Goal: Answer question/provide support

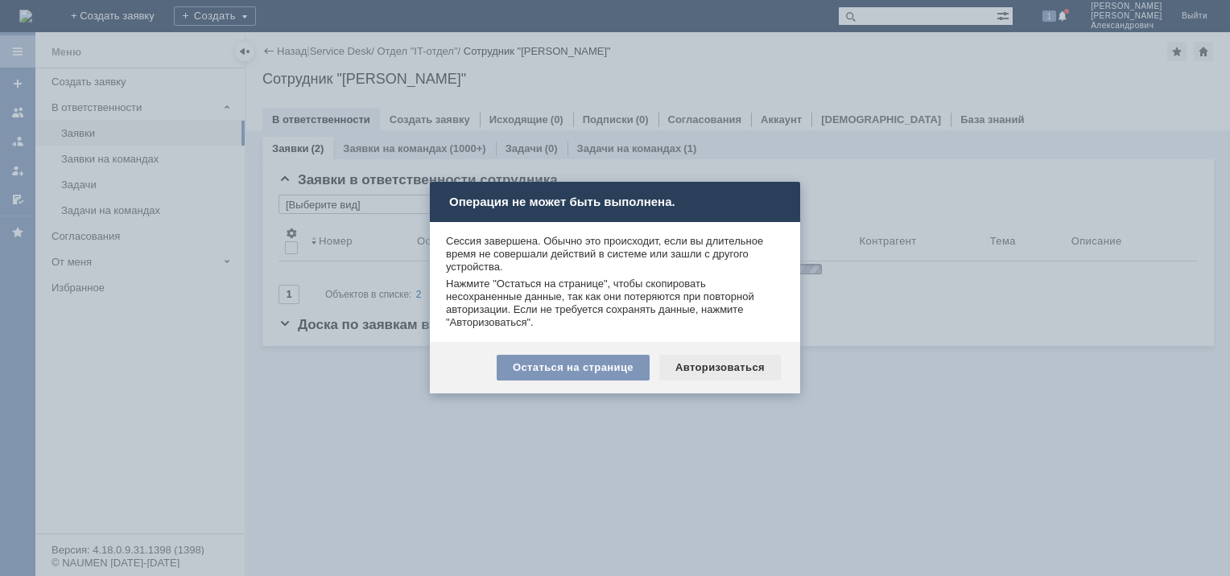
click at [734, 367] on div "Авторизоваться" at bounding box center [720, 368] width 122 height 26
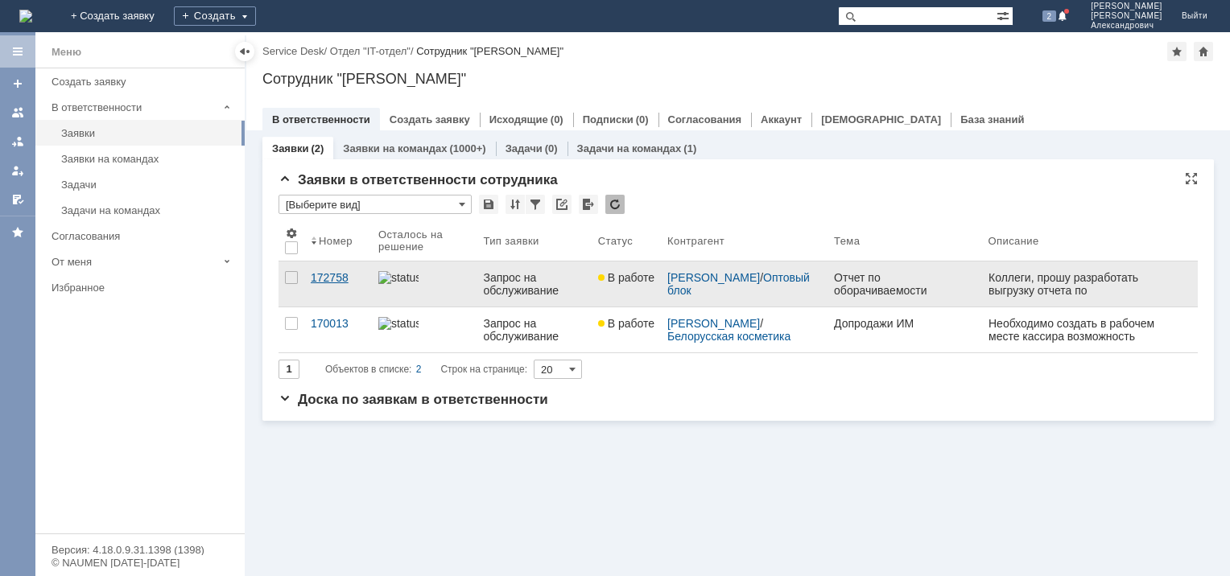
click at [325, 275] on div "172758" at bounding box center [338, 277] width 55 height 13
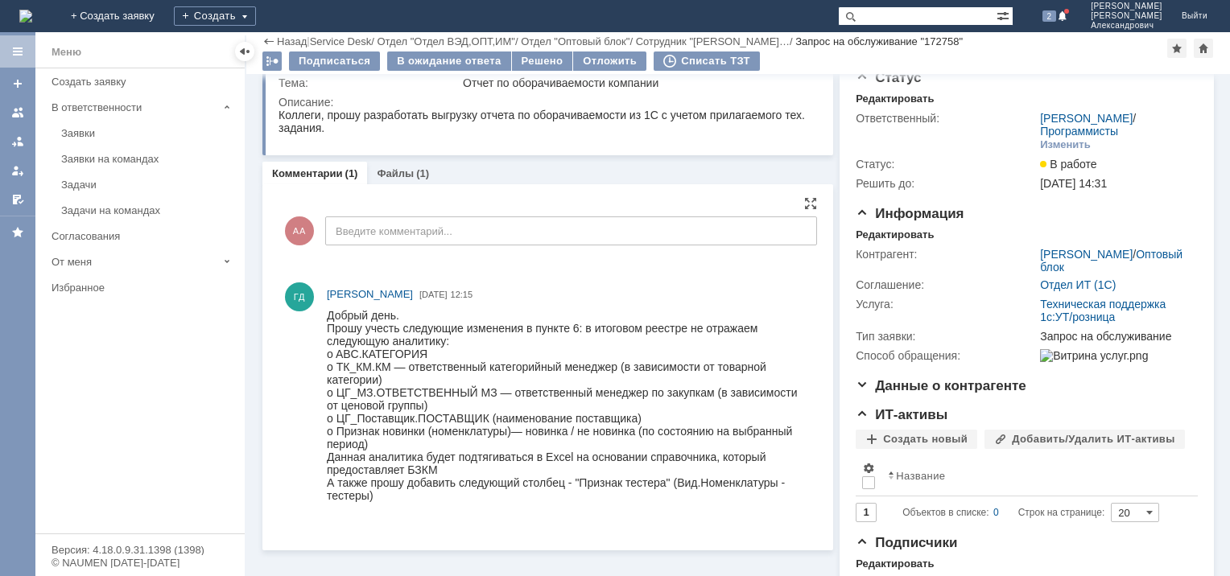
scroll to position [45, 0]
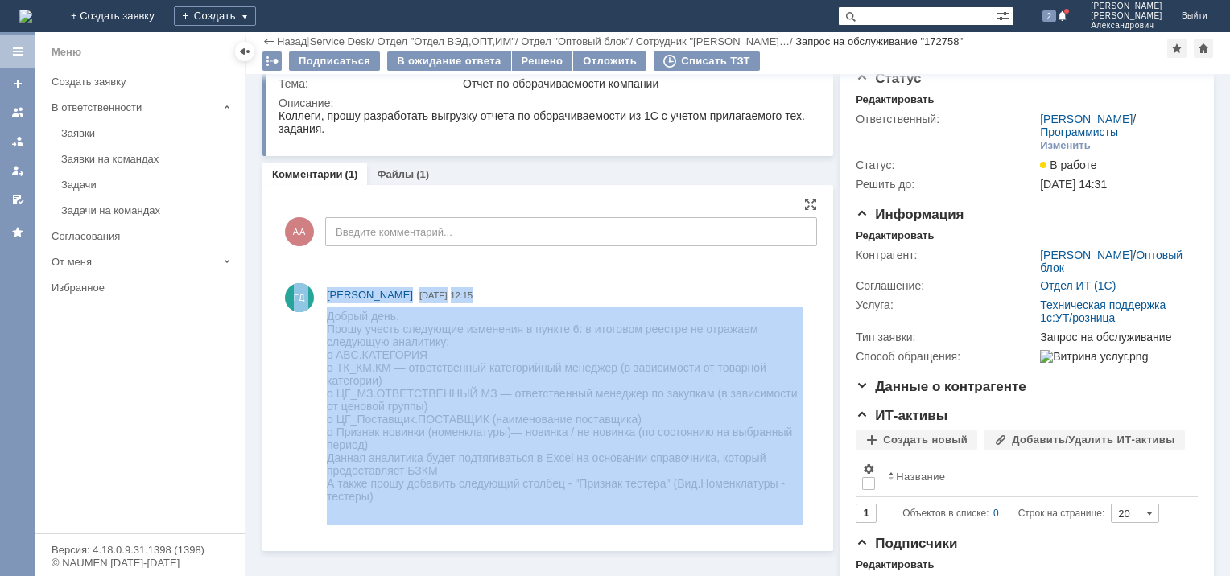
drag, startPoint x: 643, startPoint y: 590, endPoint x: 374, endPoint y: 520, distance: 277.8
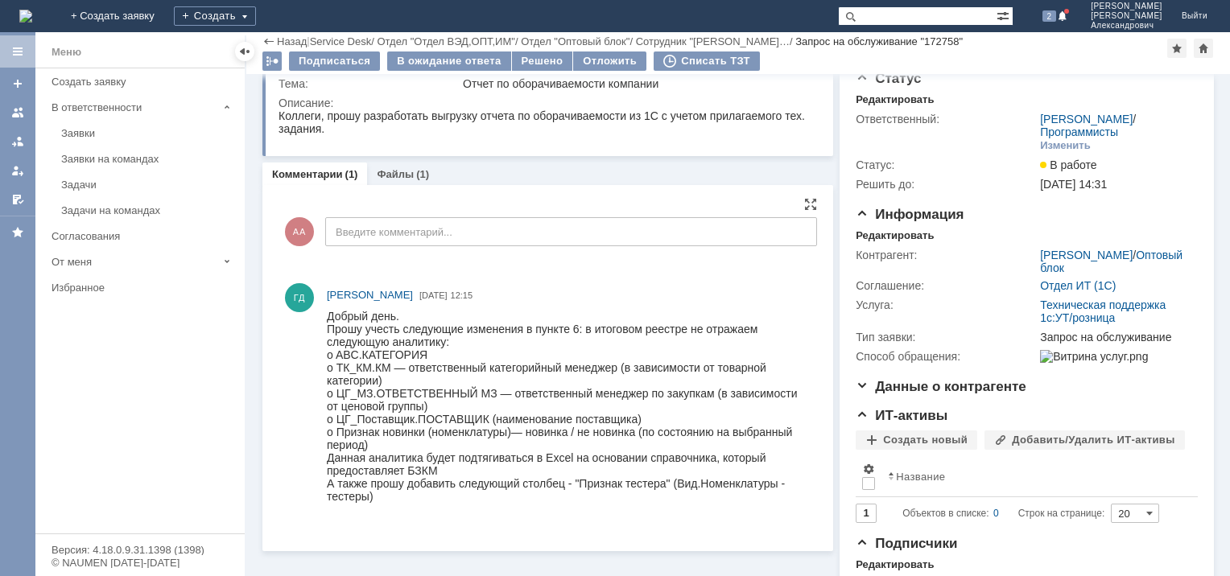
drag, startPoint x: 390, startPoint y: 515, endPoint x: 411, endPoint y: 514, distance: 20.9
click at [390, 503] on div "А также прошу добавить следующий столбец - "Признак тестера" (Вид.Номенклатуры …" at bounding box center [565, 490] width 476 height 26
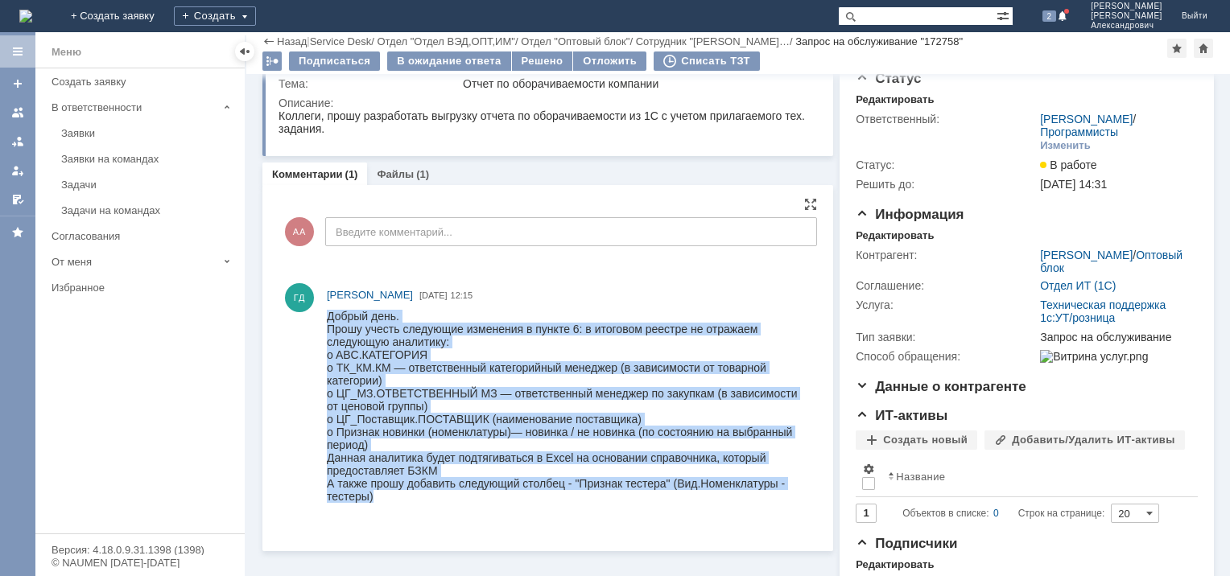
drag, startPoint x: 403, startPoint y: 512, endPoint x: 320, endPoint y: 284, distance: 242.7
click at [327, 310] on html "Добрый день. Прошу учесть следующие изменения в пункте 6: в итоговом реестре не…" at bounding box center [565, 406] width 476 height 193
drag, startPoint x: 320, startPoint y: 284, endPoint x: 415, endPoint y: 441, distance: 183.5
click at [412, 441] on div "o Признак новинки (номенклатуры)— новинка / не новинка (по состоянию на выбранн…" at bounding box center [565, 439] width 476 height 26
click at [416, 444] on div "o Признак новинки (номенклатуры)— новинка / не новинка (по состоянию на выбранн…" at bounding box center [565, 439] width 476 height 26
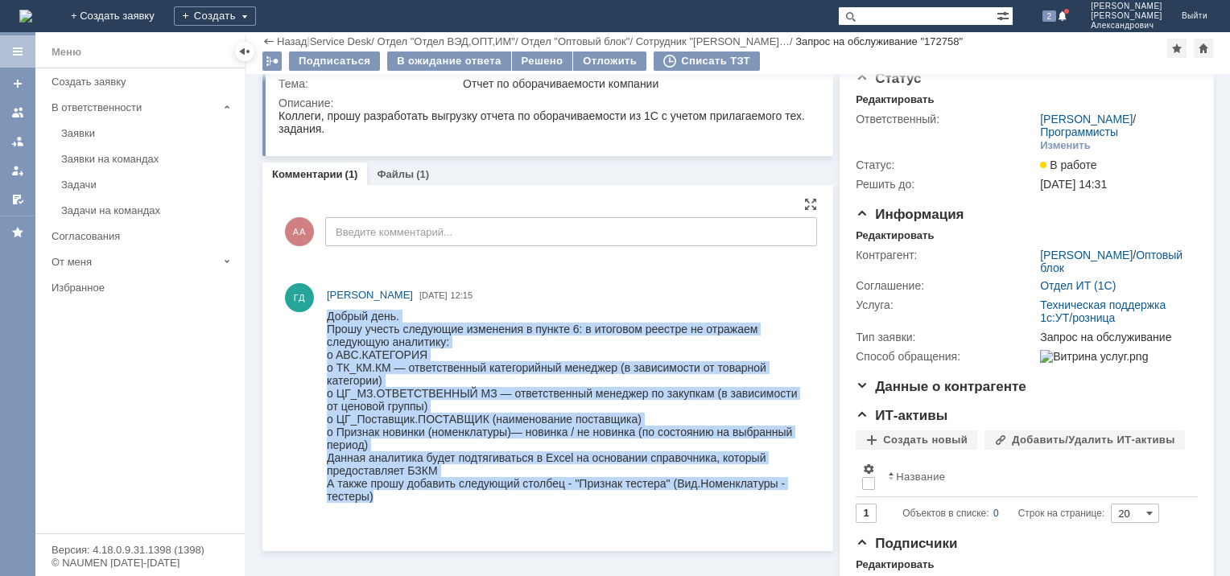
drag, startPoint x: 532, startPoint y: 444, endPoint x: 525, endPoint y: 430, distance: 16.2
click at [530, 442] on div "o Признак новинки (номенклатуры)— новинка / не новинка (по состоянию на выбранн…" at bounding box center [565, 439] width 476 height 26
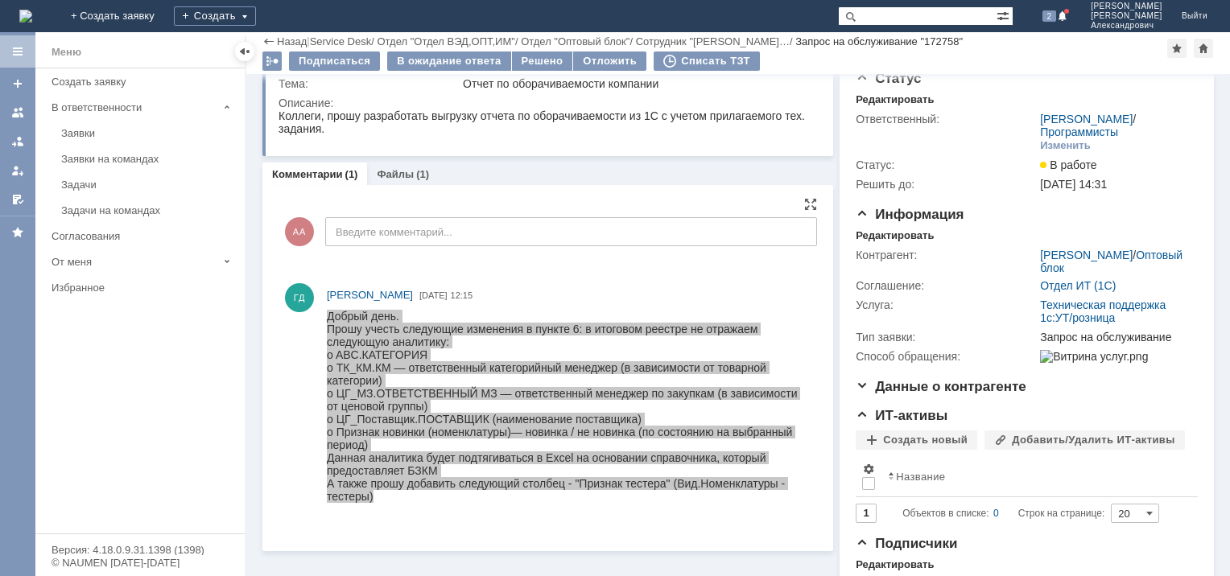
click at [441, 524] on div at bounding box center [569, 416] width 484 height 219
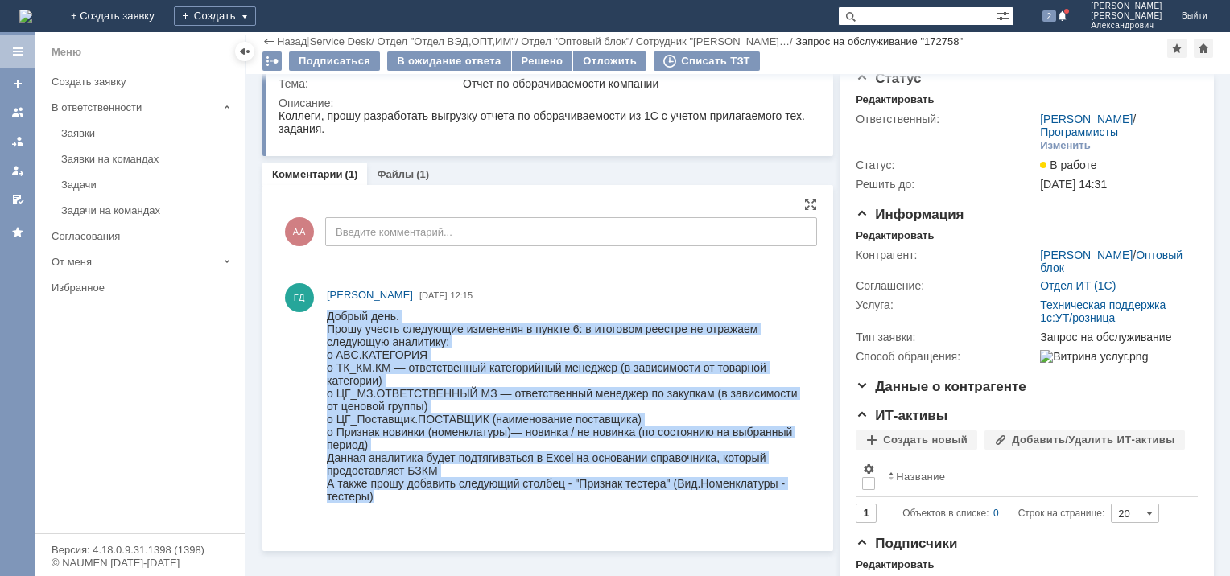
click at [403, 503] on div "А также прошу добавить следующий столбец - "Признак тестера" (Вид.Номенклатуры …" at bounding box center [565, 490] width 476 height 26
drag, startPoint x: 393, startPoint y: 520, endPoint x: 248, endPoint y: 237, distance: 317.5
click at [327, 310] on html "Добрый день. Прошу учесть следующие изменения в пункте 6: в итоговом реестре не…" at bounding box center [565, 406] width 476 height 193
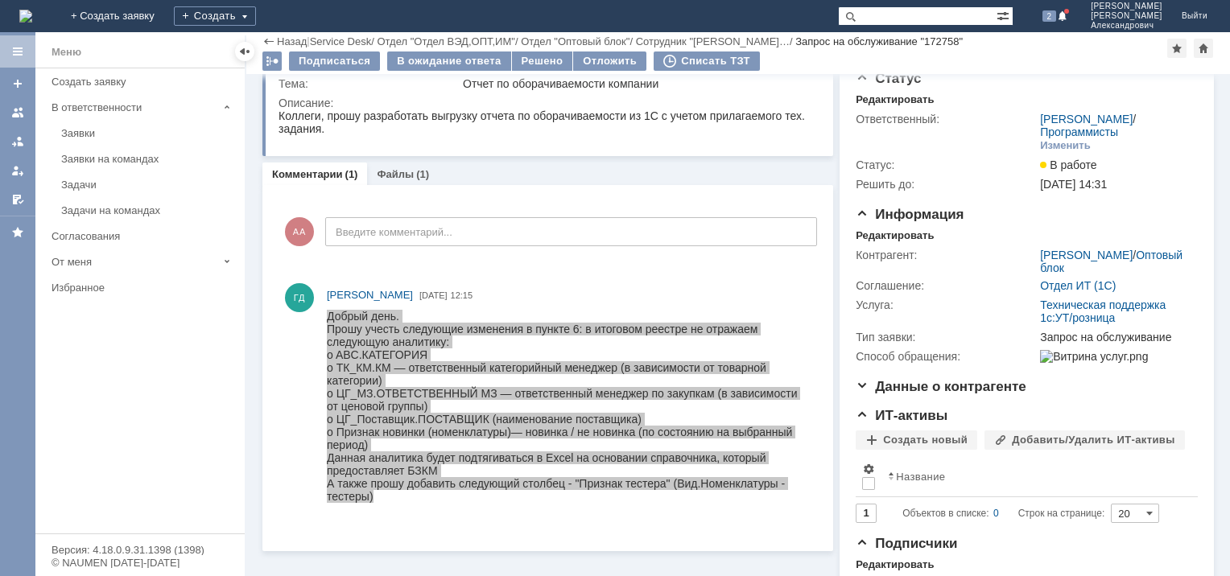
click at [474, 171] on div "Комментарии (1) Файлы (1)" at bounding box center [547, 174] width 571 height 23
click at [309, 171] on link "Комментарии" at bounding box center [307, 174] width 71 height 12
click at [285, 179] on link "Комментарии" at bounding box center [307, 174] width 71 height 12
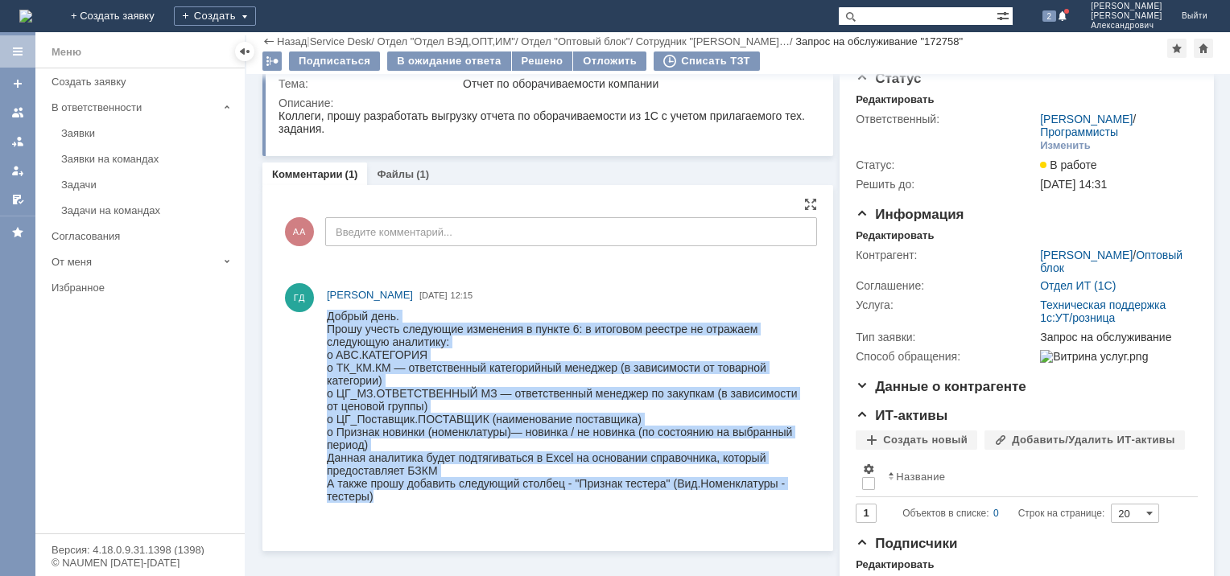
click at [454, 413] on div "o ЦГ_МЗ.ОТВЕТСТВЕННЫЙ МЗ — ответственный менеджер по закупкам (в зависимости от…" at bounding box center [565, 400] width 476 height 26
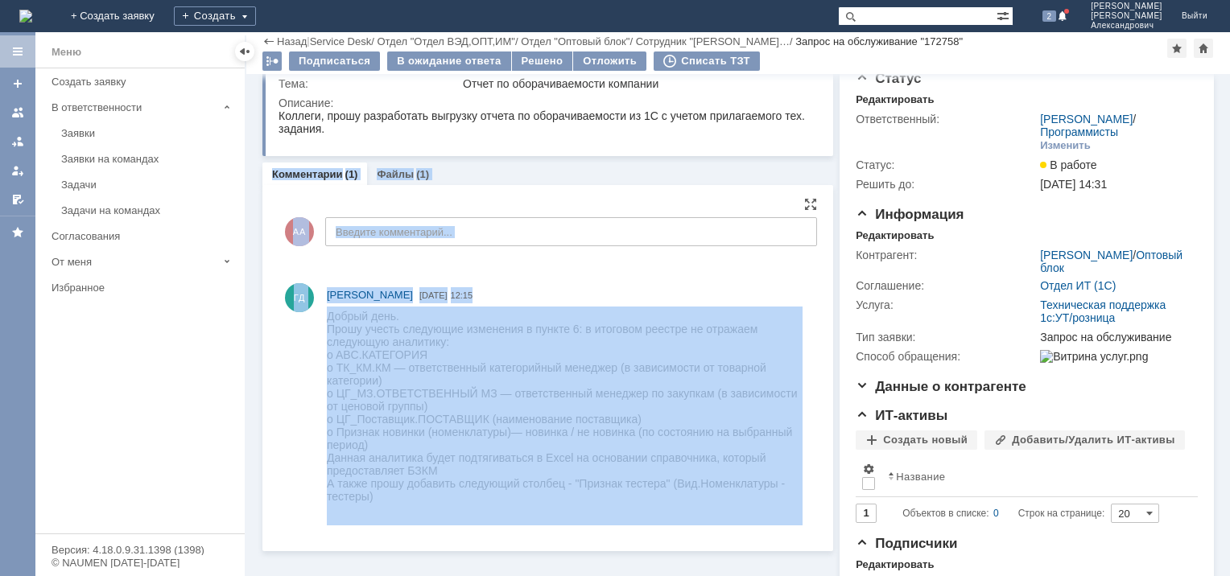
drag, startPoint x: 597, startPoint y: 478, endPoint x: 464, endPoint y: 491, distance: 134.3
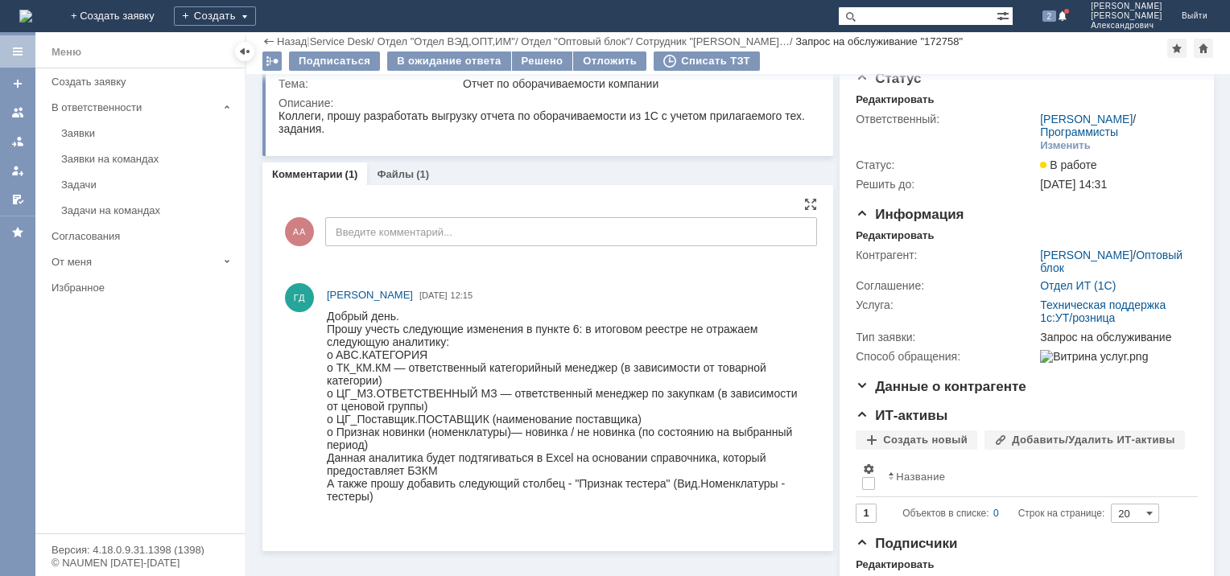
click at [497, 409] on div "o ЦГ_МЗ.ОТВЕТСТВЕННЫЙ МЗ — ответственный менеджер по закупкам (в зависимости от…" at bounding box center [565, 400] width 476 height 26
click at [403, 409] on div "o ЦГ_МЗ.ОТВЕТСТВЕННЫЙ МЗ — ответственный менеджер по закупкам (в зависимости от…" at bounding box center [565, 400] width 476 height 26
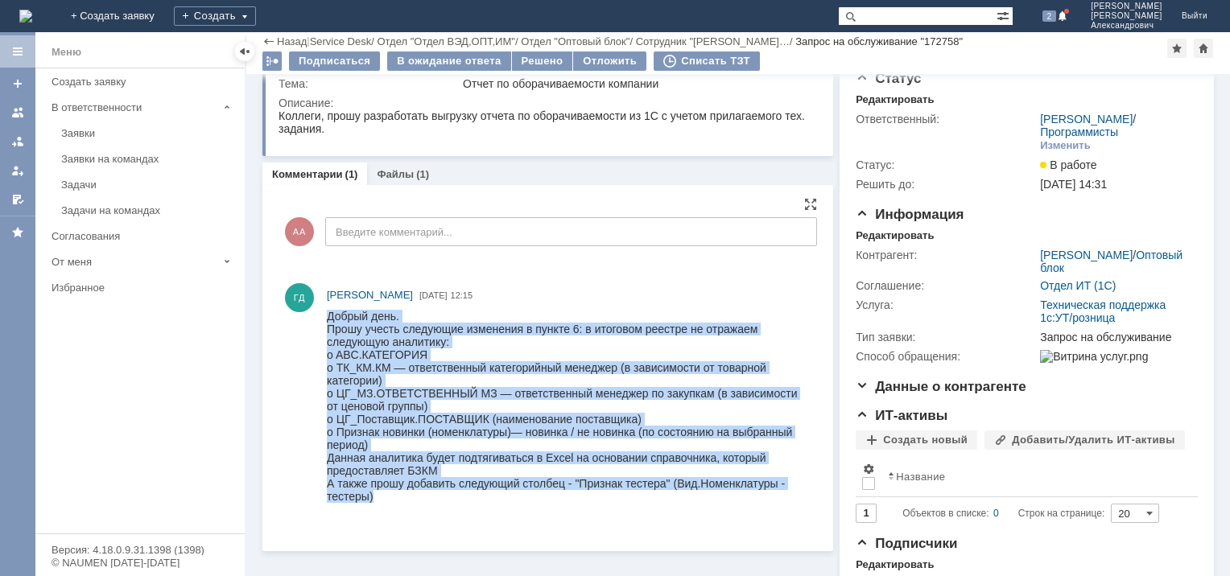
drag, startPoint x: 383, startPoint y: 515, endPoint x: 310, endPoint y: 319, distance: 209.6
click at [327, 319] on html "Добрый день. Прошу учесть следующие изменения в пункте 6: в итоговом реестре не…" at bounding box center [565, 406] width 476 height 193
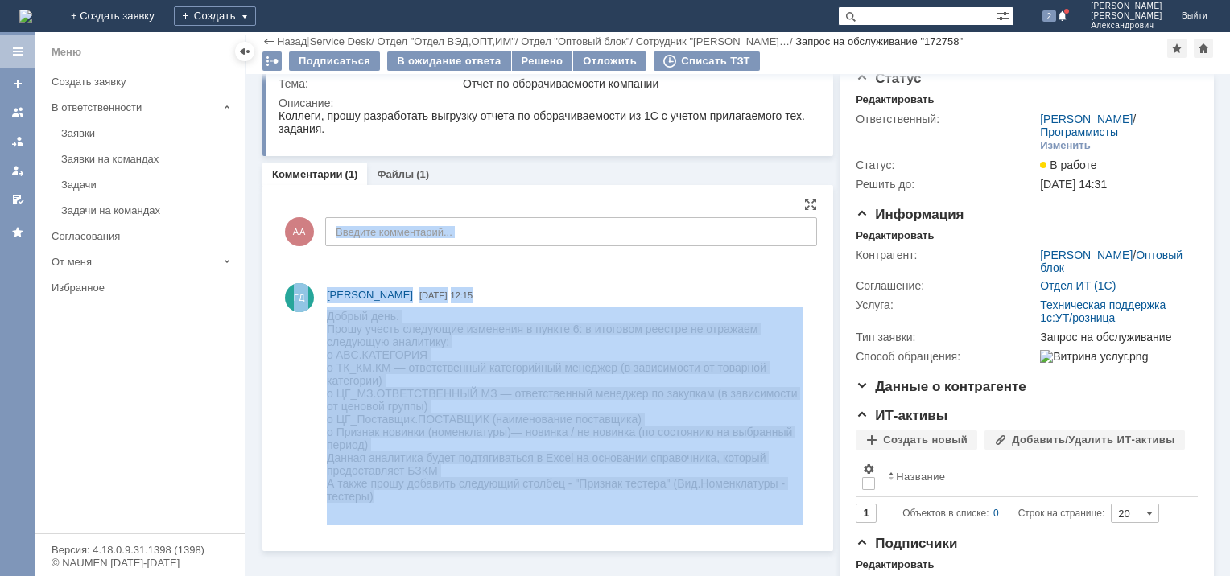
drag, startPoint x: -17, startPoint y: 9, endPoint x: 394, endPoint y: 261, distance: 482.4
click at [394, 261] on div "АА Введите комментарий..." at bounding box center [548, 233] width 539 height 75
copy div "Всего комментариев: 1 Строк на странице: ГД Голиков Дмитрий 15.09.2025 12:15"
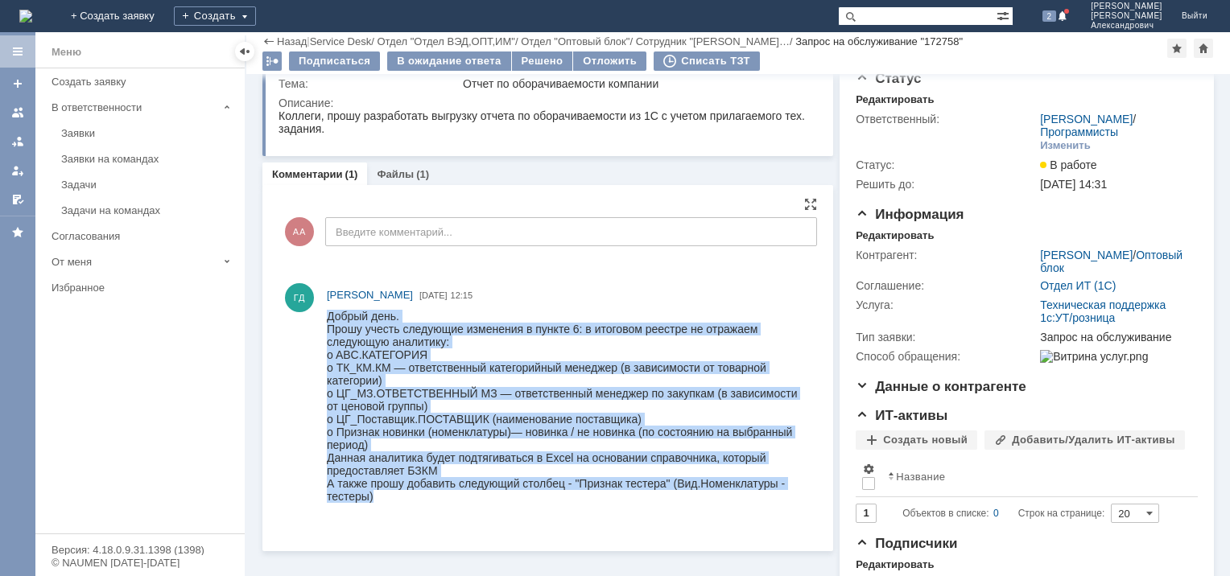
click at [457, 411] on div "o ЦГ_МЗ.ОТВЕТСТВЕННЫЙ МЗ — ответственный менеджер по закупкам (в зависимости от…" at bounding box center [565, 400] width 476 height 26
drag, startPoint x: 392, startPoint y: 518, endPoint x: 322, endPoint y: 316, distance: 214.6
click at [327, 316] on html "Добрый день. Прошу учесть следующие изменения в пункте 6: в итоговом реестре не…" at bounding box center [565, 406] width 476 height 193
copy body "Добрый день. Прошу учесть следующие изменения в пункте 6: в итоговом реестре не…"
